Goal: Task Accomplishment & Management: Manage account settings

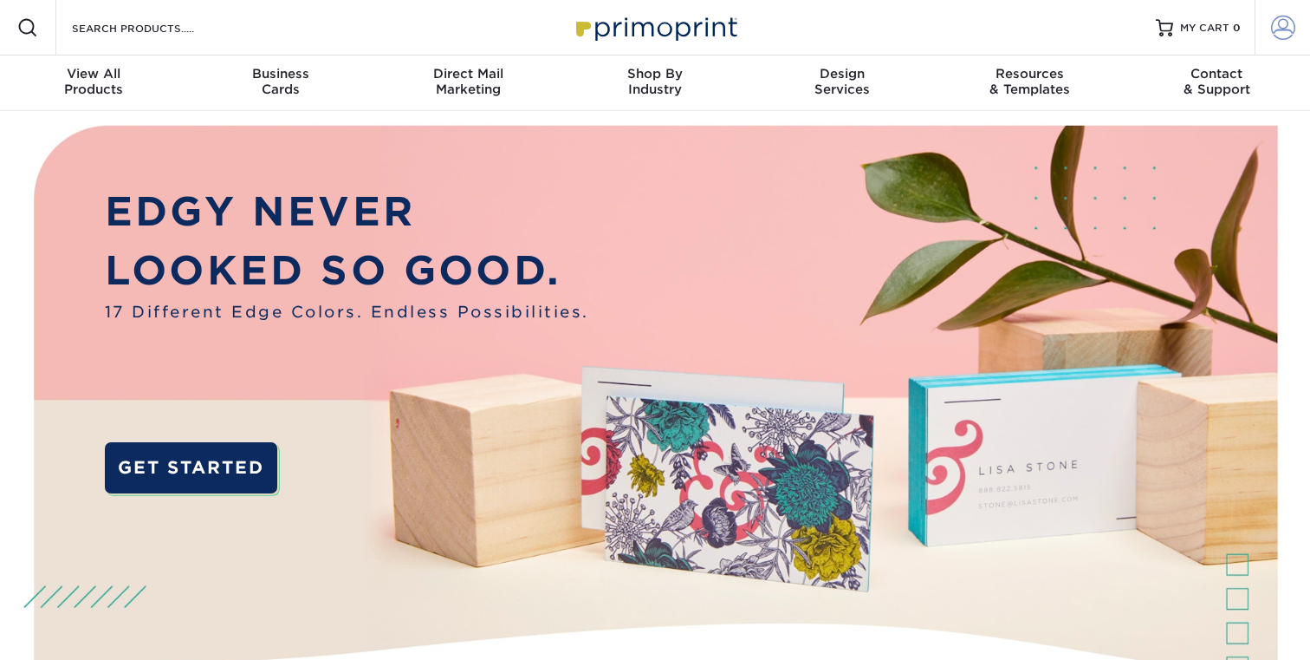
type input "[PERSON_NAME][EMAIL_ADDRESS][DOMAIN_NAME]"
click at [1285, 31] on span at bounding box center [1283, 28] width 24 height 24
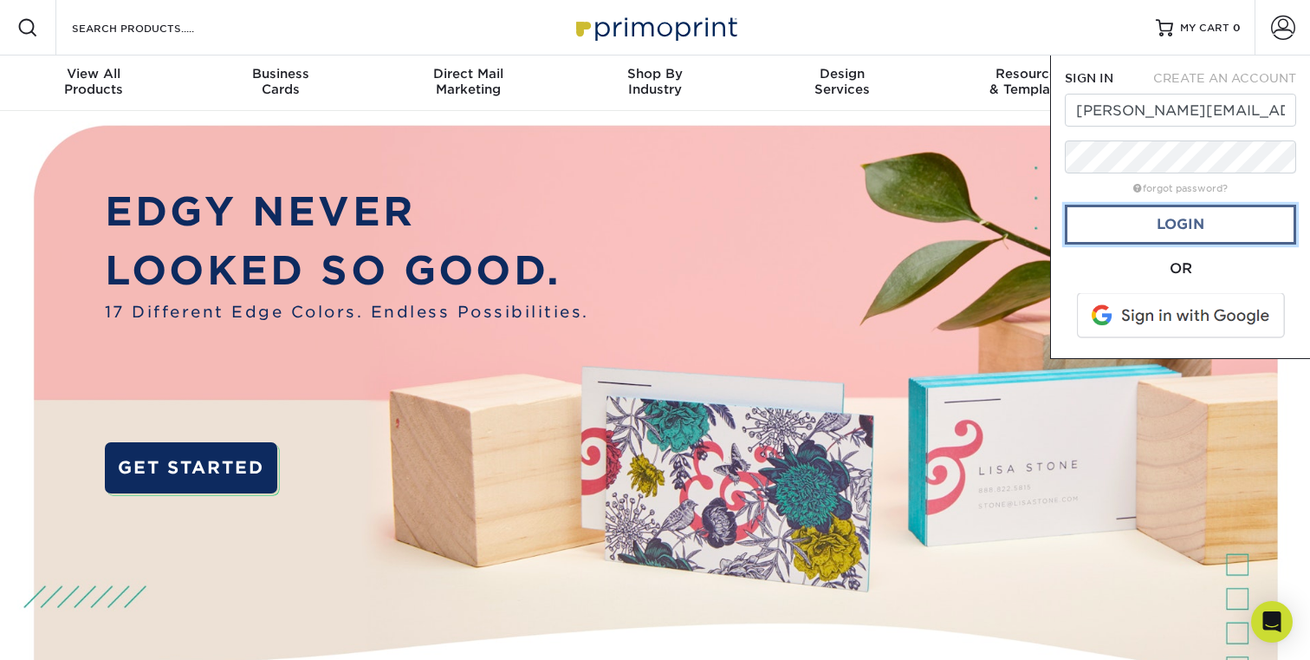
click at [1207, 224] on link "Login" at bounding box center [1180, 225] width 231 height 40
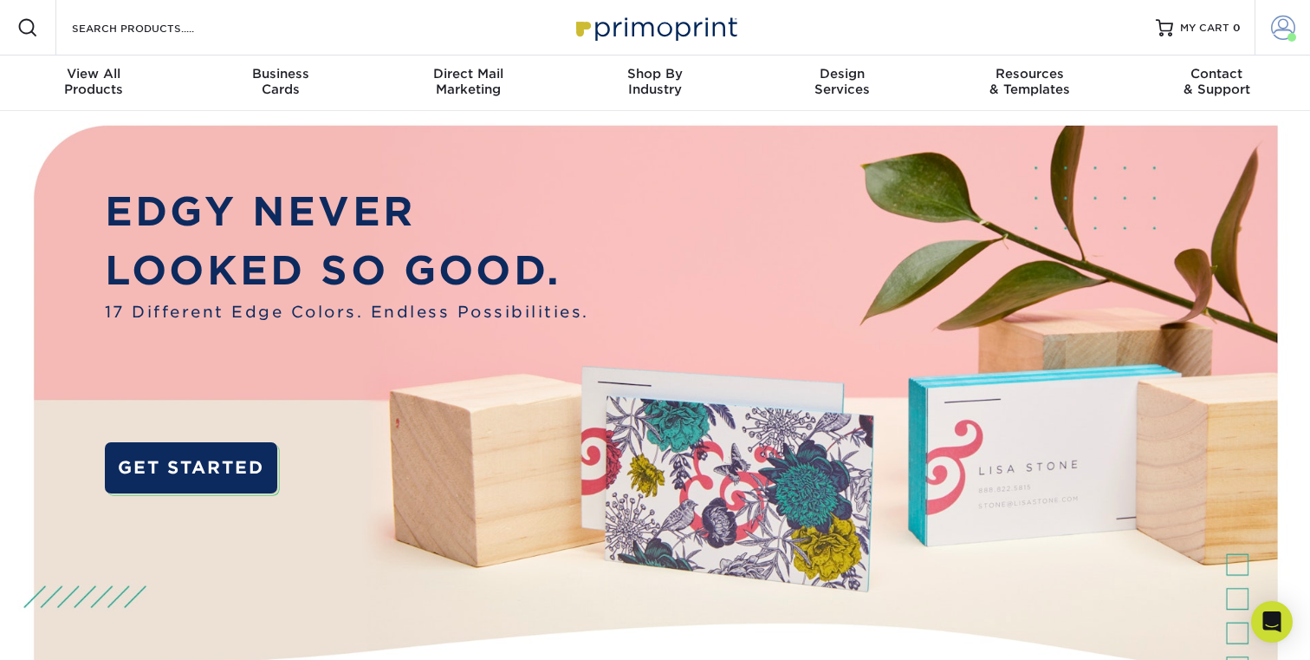
click at [1277, 34] on span at bounding box center [1283, 28] width 24 height 24
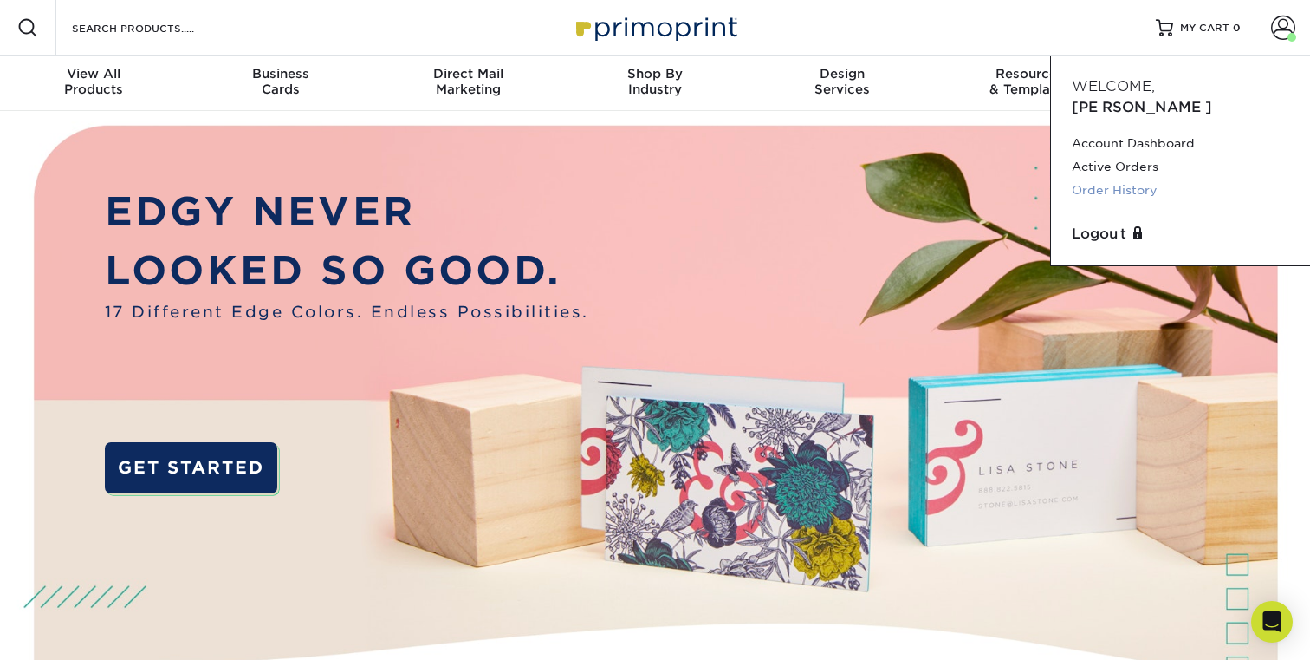
click at [1122, 179] on link "Order History" at bounding box center [1181, 190] width 218 height 23
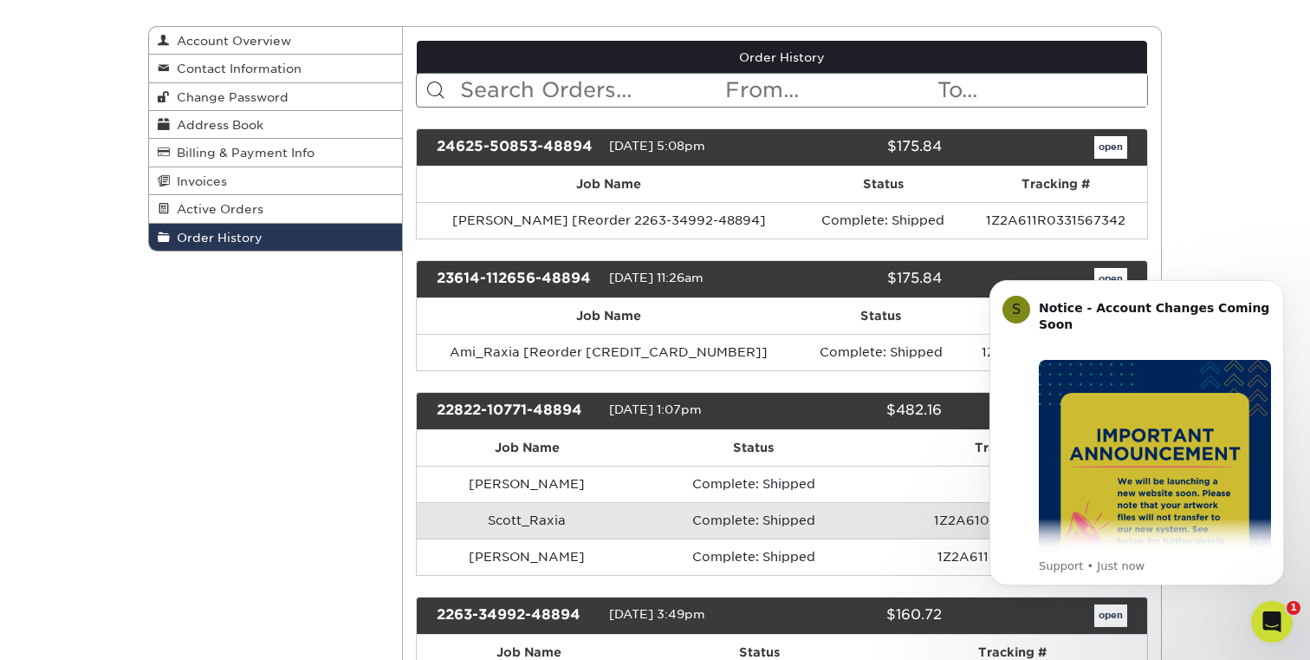
scroll to position [171, 0]
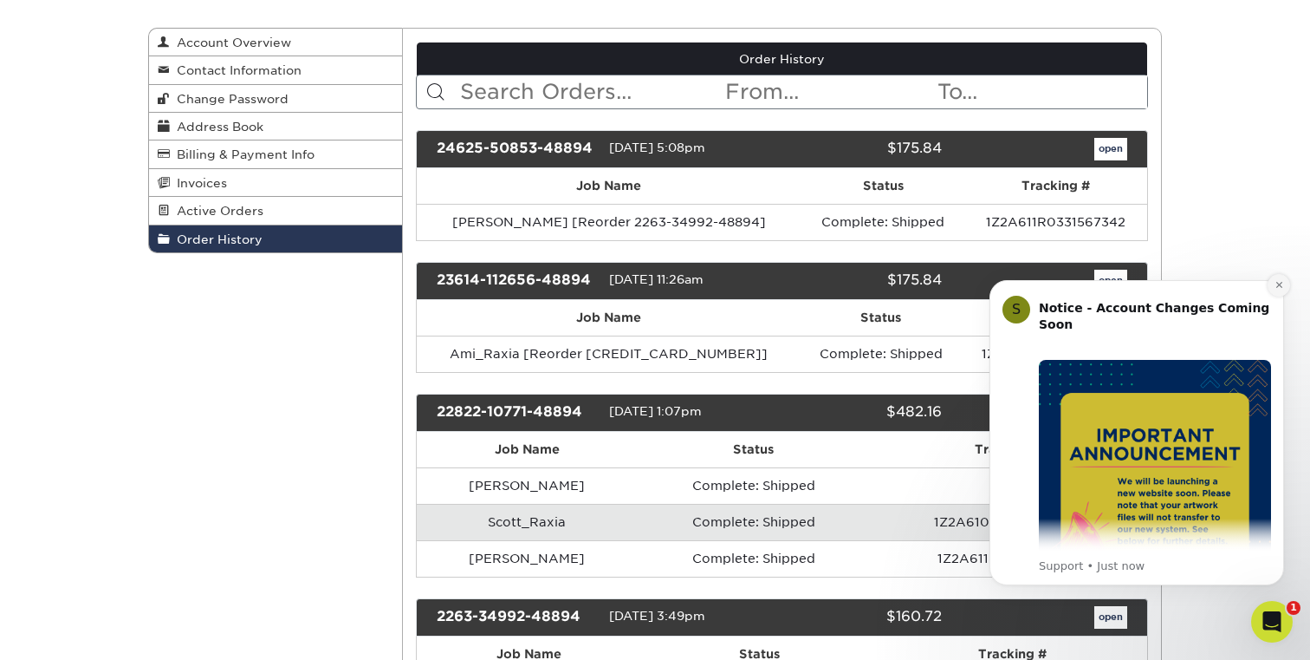
click at [1276, 288] on icon "Dismiss notification" at bounding box center [1280, 285] width 10 height 10
